Goal: Check status: Check status

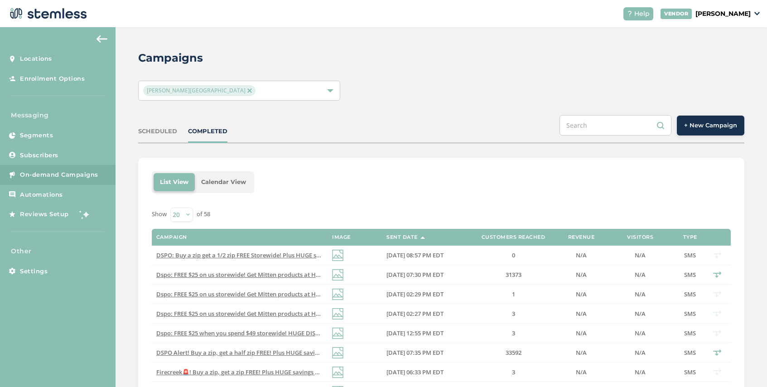
click at [196, 93] on span "[PERSON_NAME][GEOGRAPHIC_DATA]" at bounding box center [199, 90] width 112 height 11
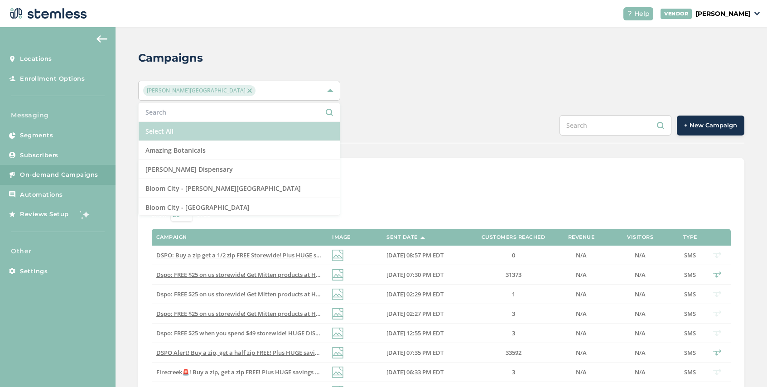
click at [190, 129] on li "Select All" at bounding box center [239, 131] width 201 height 19
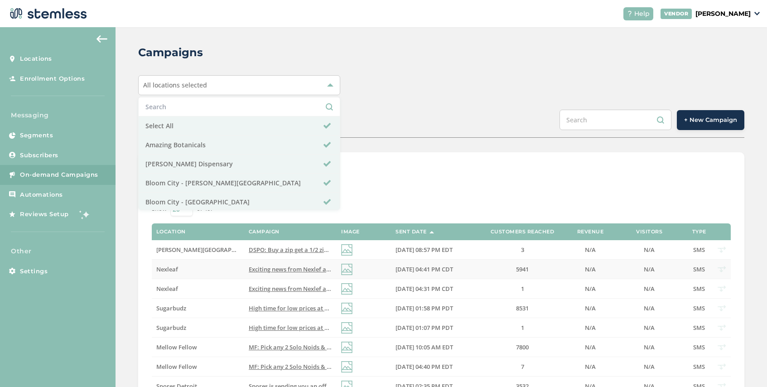
scroll to position [15, 0]
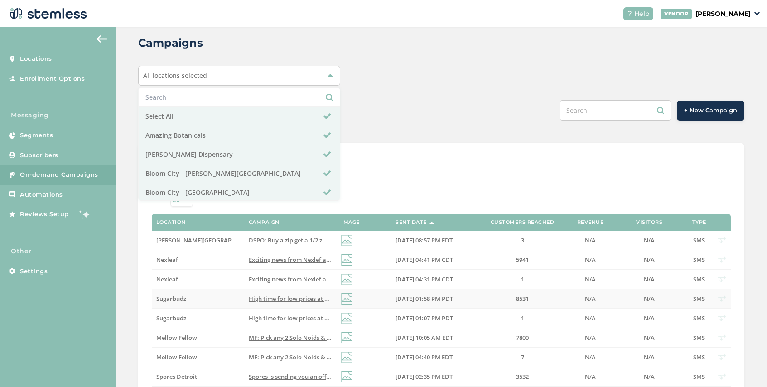
click at [178, 297] on span "Sugarbudz" at bounding box center [171, 299] width 30 height 8
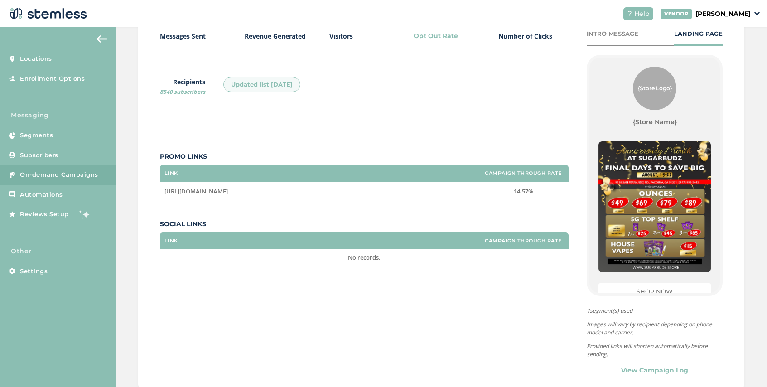
scroll to position [172, 0]
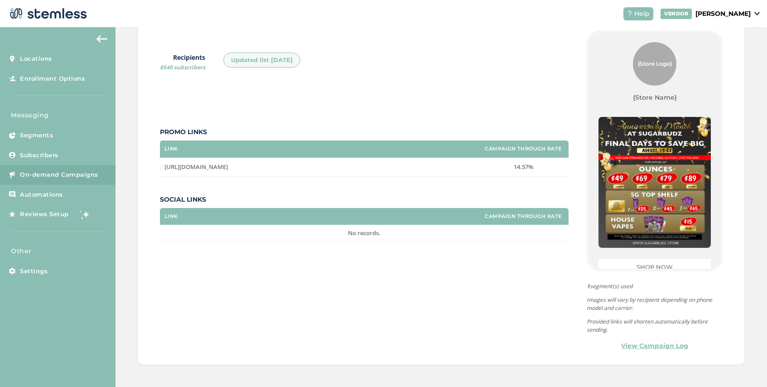
click at [658, 346] on link "View Campaign Log" at bounding box center [654, 346] width 67 height 10
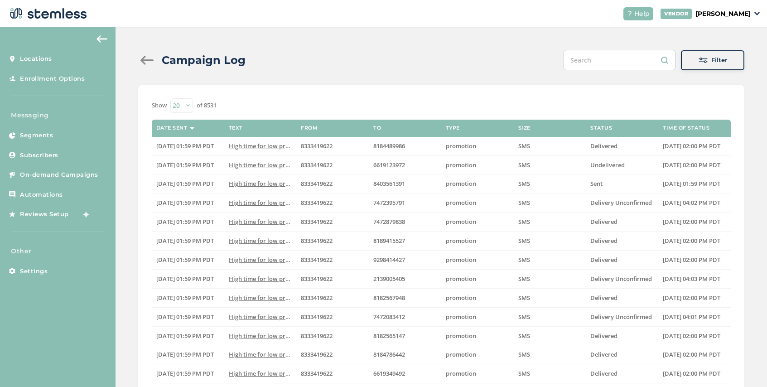
click at [711, 64] on button "Filter" at bounding box center [712, 60] width 63 height 20
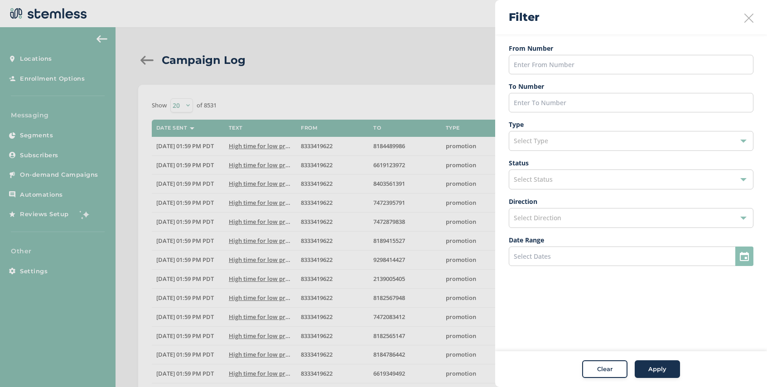
click at [605, 184] on div "Select Status" at bounding box center [631, 180] width 245 height 20
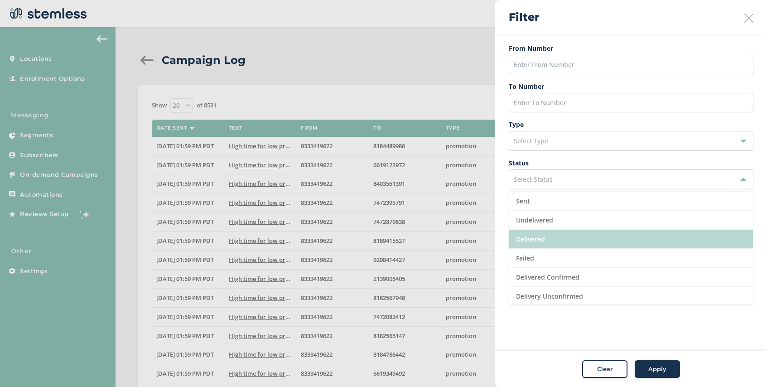
click at [568, 233] on li "Delivered" at bounding box center [632, 239] width 244 height 19
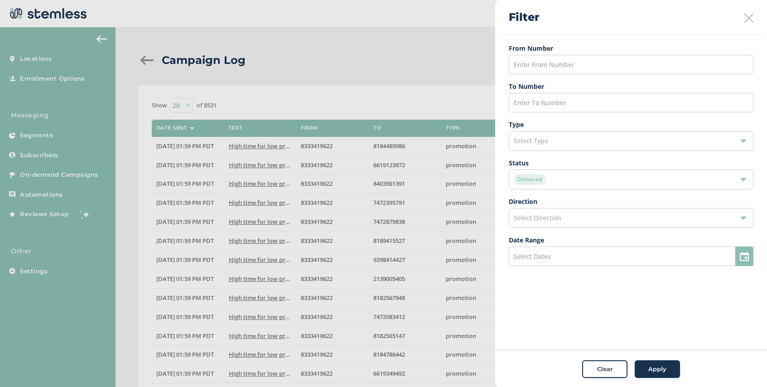
click at [656, 360] on button "Apply" at bounding box center [657, 369] width 45 height 18
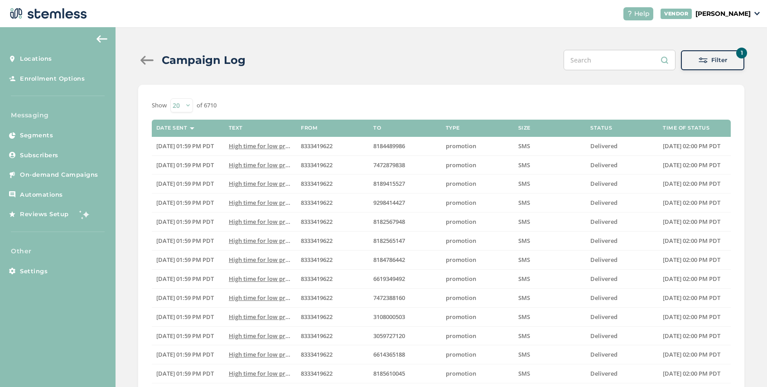
click at [144, 57] on div at bounding box center [147, 60] width 18 height 9
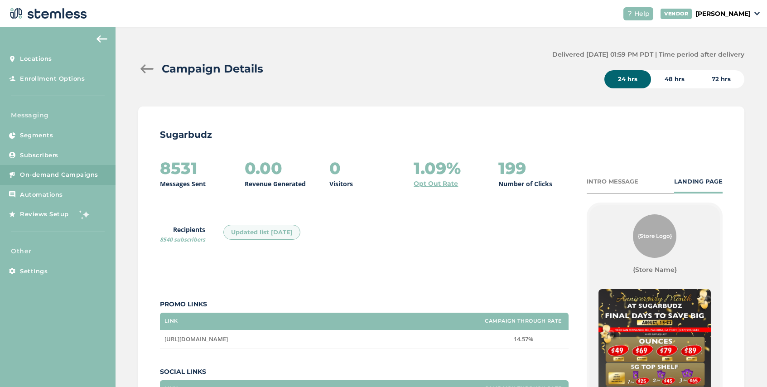
click at [140, 75] on div "Campaign Details" at bounding box center [341, 69] width 407 height 16
click at [143, 68] on div at bounding box center [147, 68] width 18 height 9
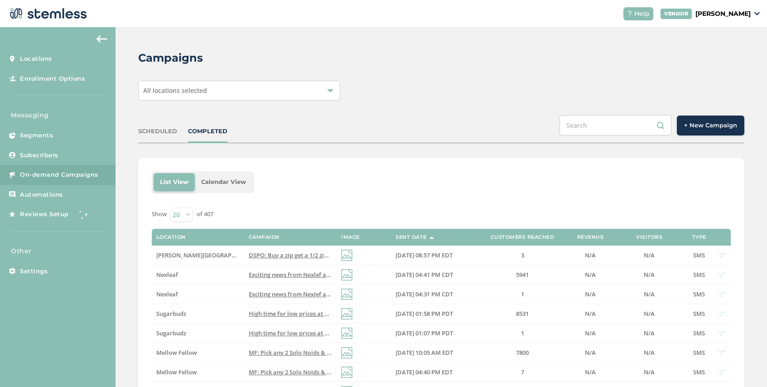
click at [189, 89] on span "All locations selected" at bounding box center [175, 90] width 64 height 9
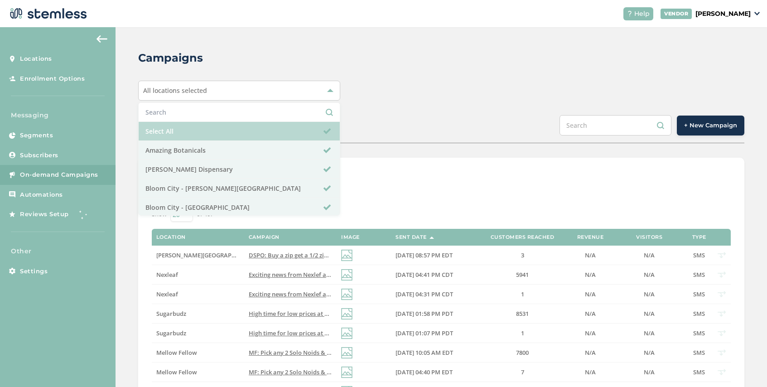
click at [191, 129] on li "Select All" at bounding box center [239, 131] width 201 height 19
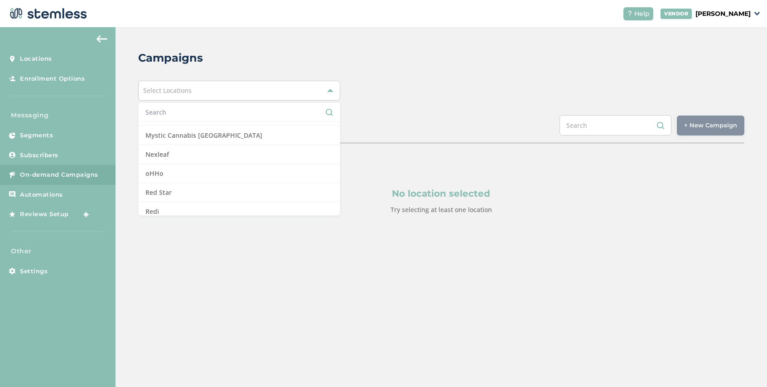
scroll to position [695, 0]
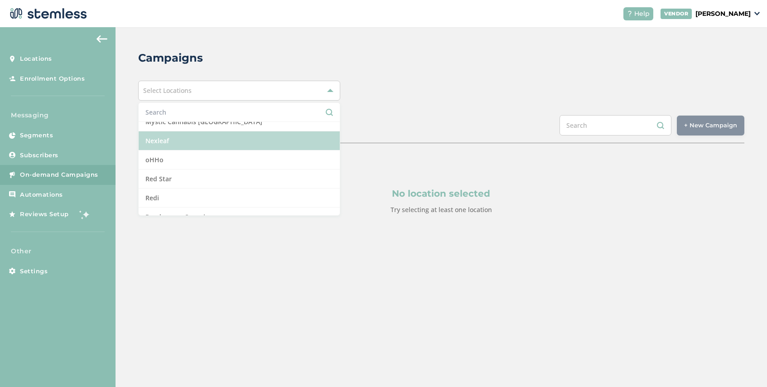
click at [193, 141] on li "Nexleaf" at bounding box center [239, 140] width 201 height 19
